Goal: Book appointment/travel/reservation

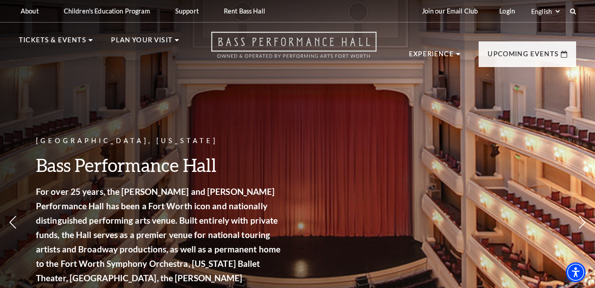
click at [310, 44] on use "Open this option" at bounding box center [293, 45] width 165 height 26
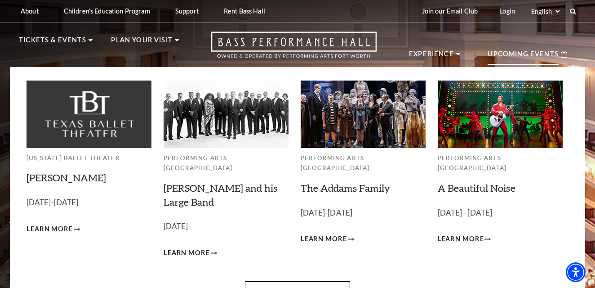
click at [528, 56] on p "Upcoming Events" at bounding box center [523, 57] width 71 height 16
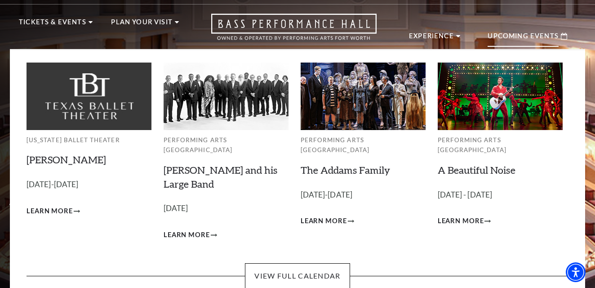
scroll to position [36, 0]
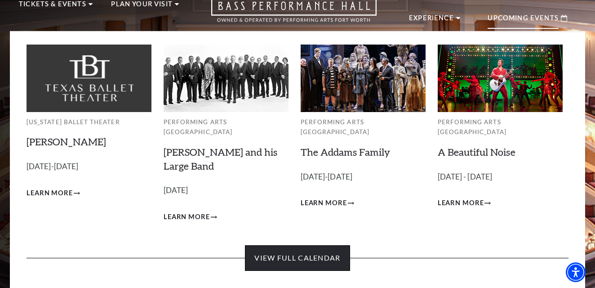
click at [277, 250] on link "View Full Calendar" at bounding box center [297, 257] width 105 height 25
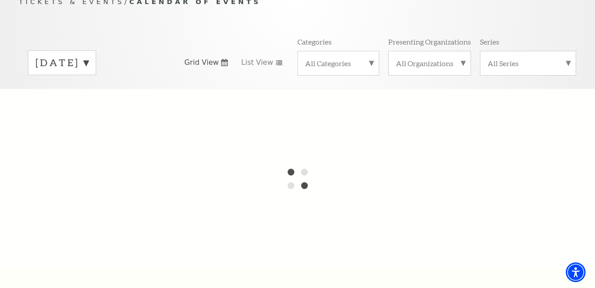
scroll to position [90, 0]
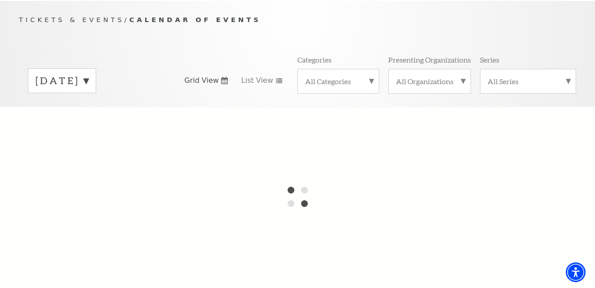
click at [89, 74] on label "October 2025" at bounding box center [62, 81] width 53 height 14
click at [89, 90] on label "November 2025" at bounding box center [62, 99] width 53 height 19
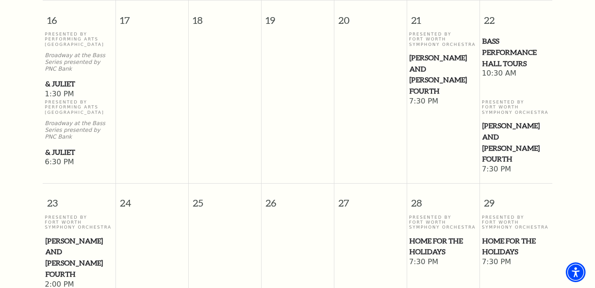
scroll to position [853, 0]
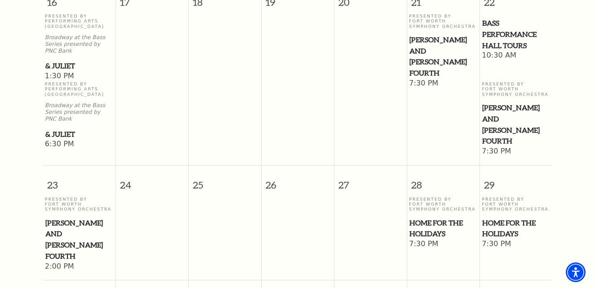
click at [424, 217] on span "Home for the Holidays" at bounding box center [443, 228] width 67 height 22
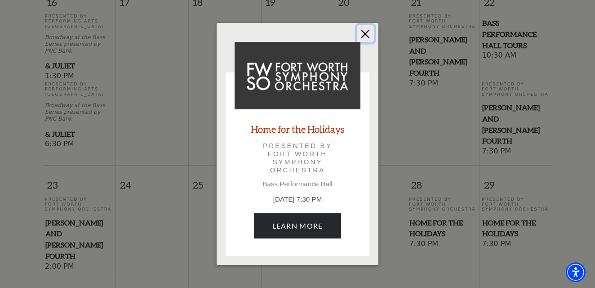
click at [362, 30] on button "Close" at bounding box center [365, 33] width 17 height 17
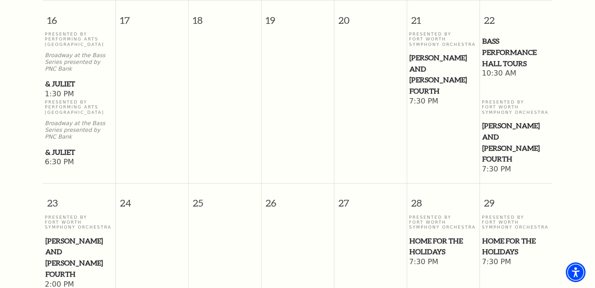
scroll to position [781, 0]
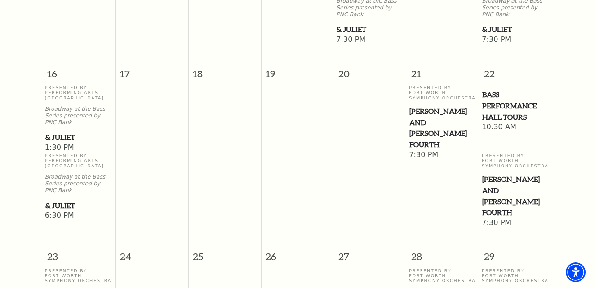
click at [507, 174] on span "[PERSON_NAME] and [PERSON_NAME] Fourth" at bounding box center [515, 196] width 67 height 45
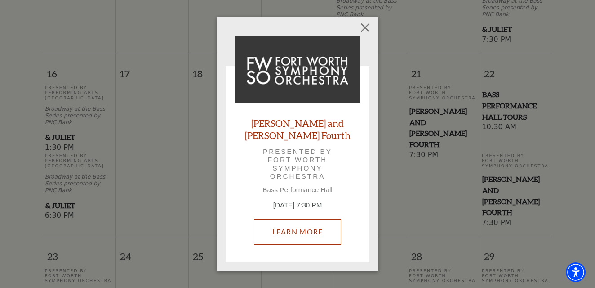
click at [292, 227] on link "Learn More" at bounding box center [298, 231] width 88 height 25
